Goal: Information Seeking & Learning: Understand process/instructions

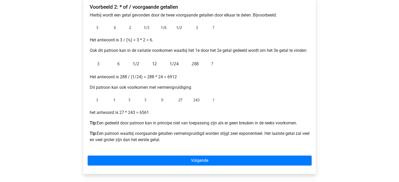
scroll to position [105, 0]
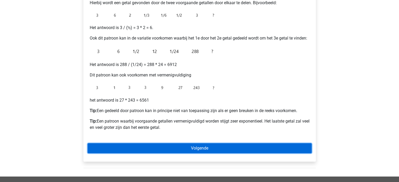
click at [163, 146] on link "Volgende" at bounding box center [200, 148] width 224 height 10
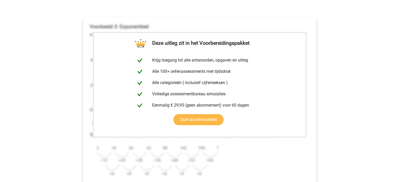
scroll to position [105, 0]
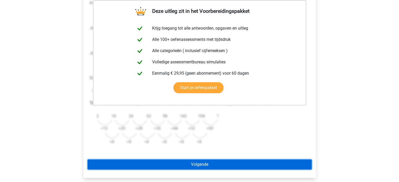
click at [180, 165] on link "Volgende" at bounding box center [200, 165] width 224 height 10
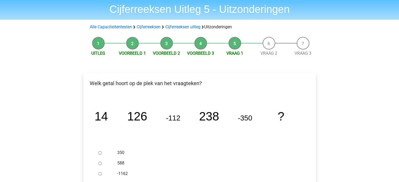
scroll to position [26, 0]
